Goal: Task Accomplishment & Management: Manage account settings

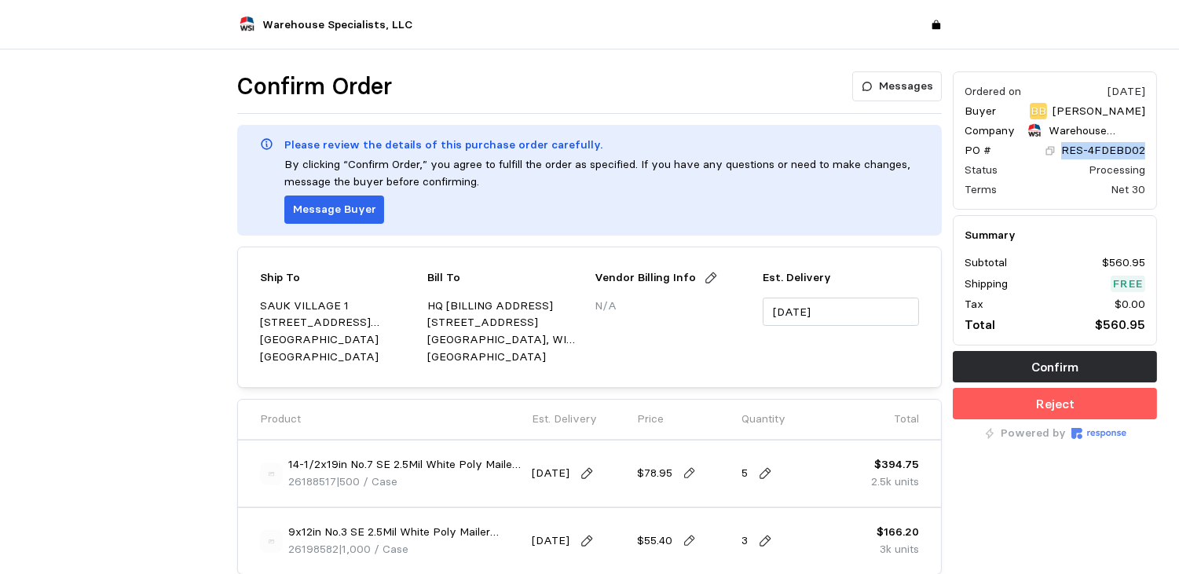
drag, startPoint x: 1149, startPoint y: 148, endPoint x: 1064, endPoint y: 156, distance: 85.1
click at [1064, 156] on div "Ordered on [DATE] Buyer BB [PERSON_NAME] Company Warehouse Specialists, LLC PO …" at bounding box center [1055, 140] width 204 height 138
drag, startPoint x: 1064, startPoint y: 156, endPoint x: 1097, endPoint y: 144, distance: 35.0
copy p "RES-4FDEBD02"
click at [1090, 509] on div "Ordered on [DATE] Buyer BB [PERSON_NAME] Company Warehouse Specialists, LLC PO …" at bounding box center [1054, 418] width 215 height 705
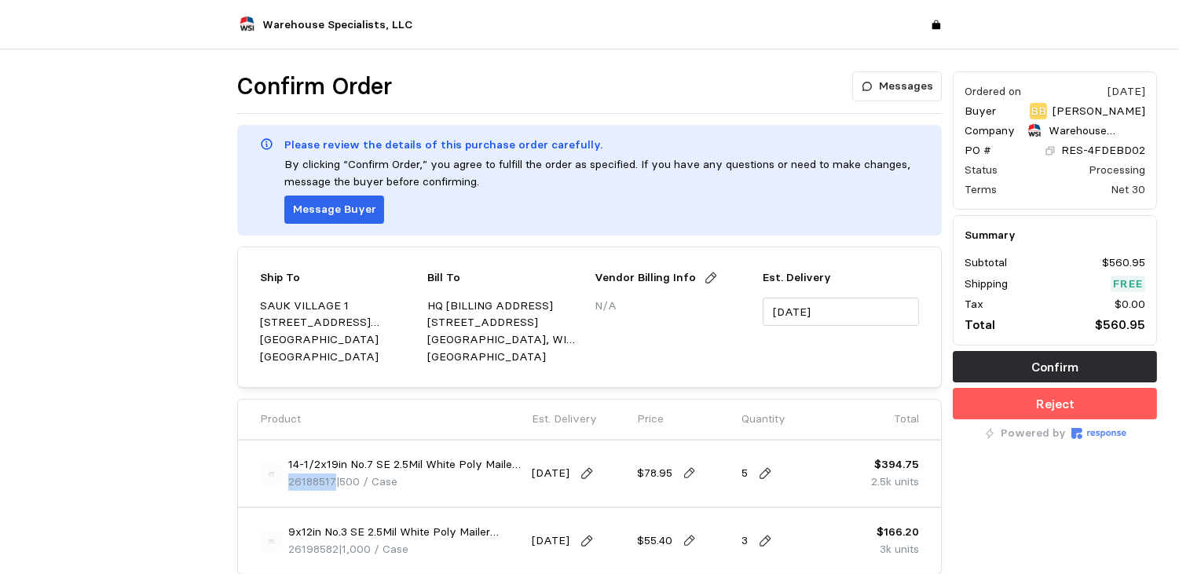
drag, startPoint x: 335, startPoint y: 478, endPoint x: 287, endPoint y: 481, distance: 48.0
click at [288, 481] on span "26188517" at bounding box center [312, 481] width 48 height 14
copy span "26188517"
click at [1082, 514] on div "Ordered on [DATE] Buyer BB [PERSON_NAME] Company Warehouse Specialists, LLC PO …" at bounding box center [1054, 418] width 215 height 705
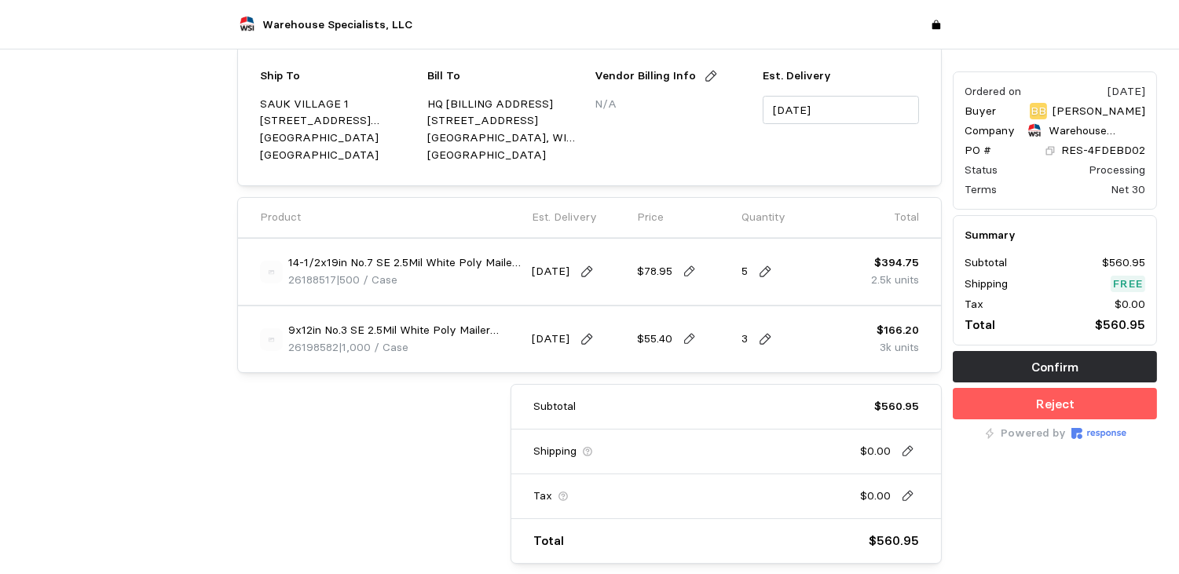
scroll to position [204, 0]
drag, startPoint x: 337, startPoint y: 346, endPoint x: 289, endPoint y: 347, distance: 47.9
click at [289, 347] on span "26198582" at bounding box center [313, 345] width 50 height 14
copy span "26198582"
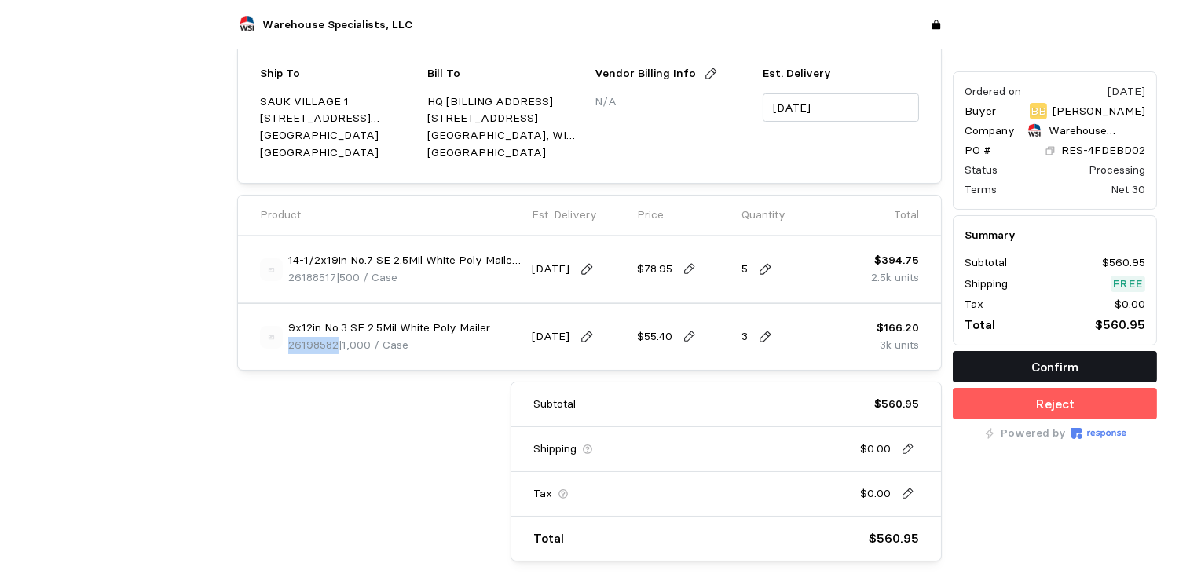
click at [987, 353] on button "Confirm" at bounding box center [1055, 366] width 204 height 31
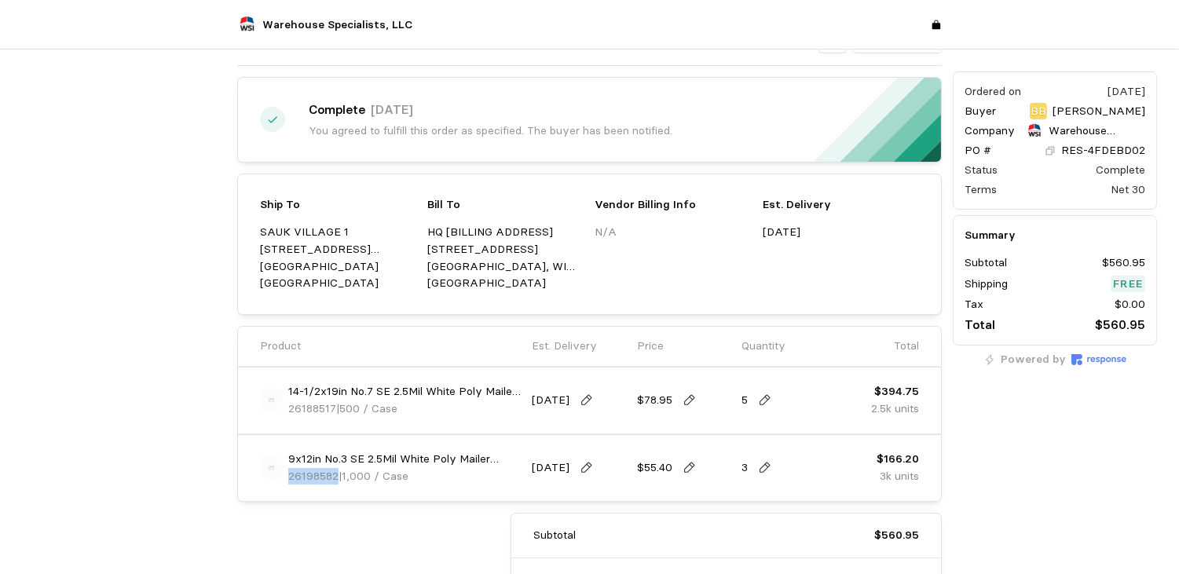
scroll to position [0, 0]
